Goal: Task Accomplishment & Management: Manage account settings

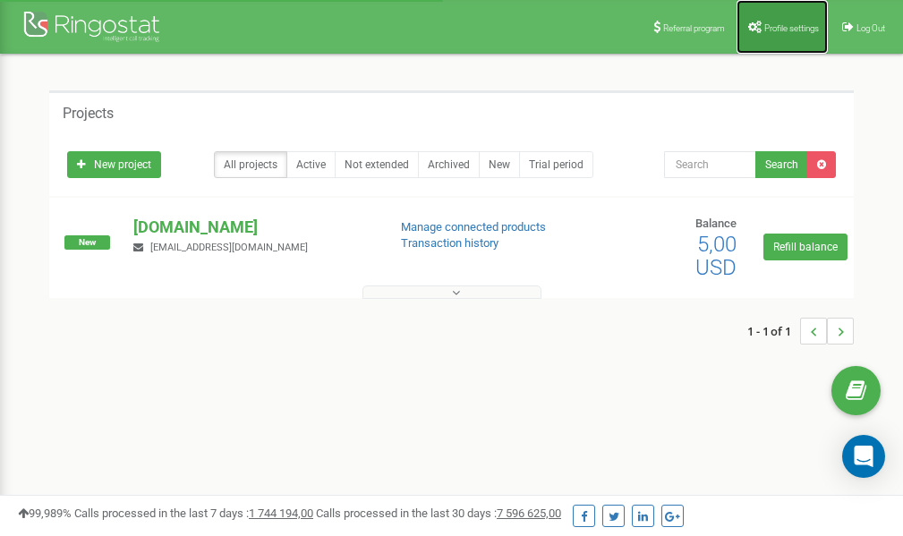
click at [778, 28] on span "Profile settings" at bounding box center [791, 28] width 55 height 10
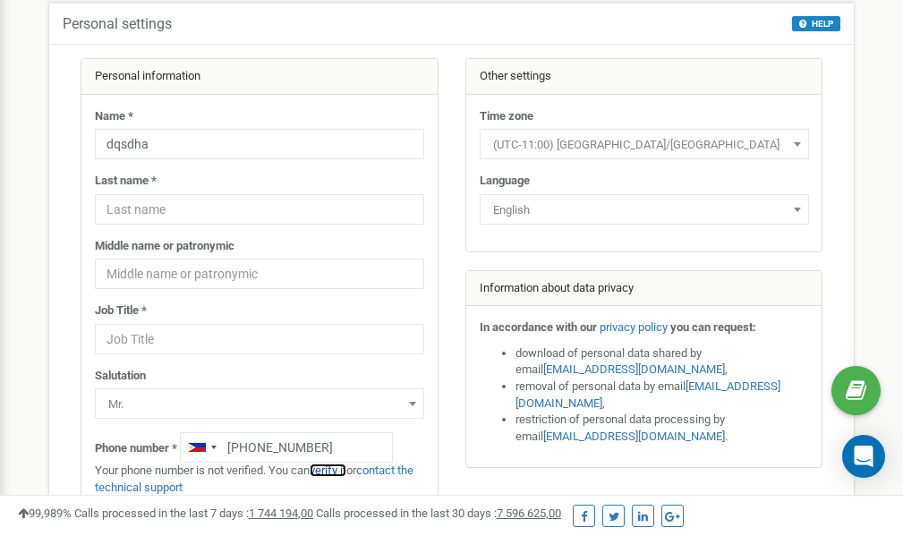
click at [335, 470] on link "verify it" at bounding box center [328, 469] width 37 height 13
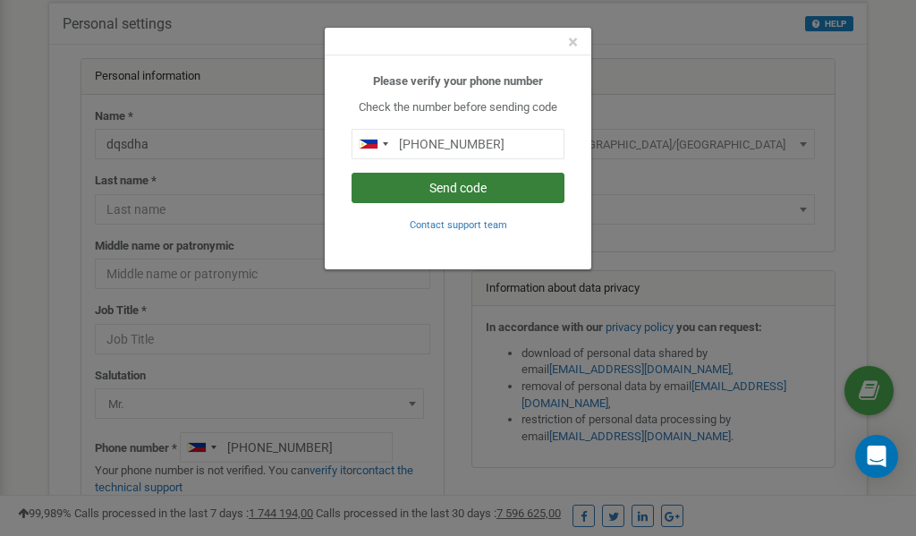
click at [471, 185] on button "Send code" at bounding box center [458, 188] width 213 height 30
